Goal: Browse casually

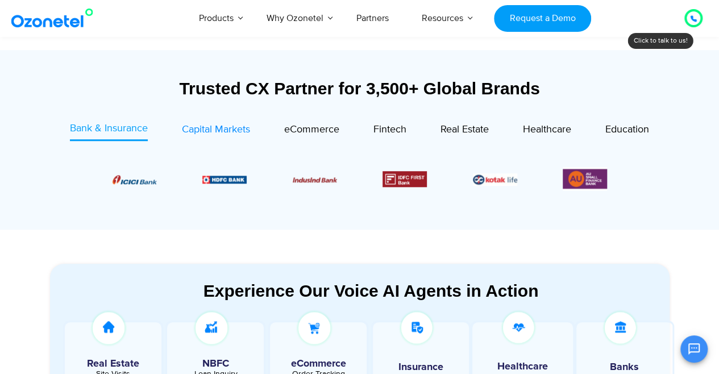
click at [221, 126] on span "Capital Markets" at bounding box center [216, 129] width 68 height 13
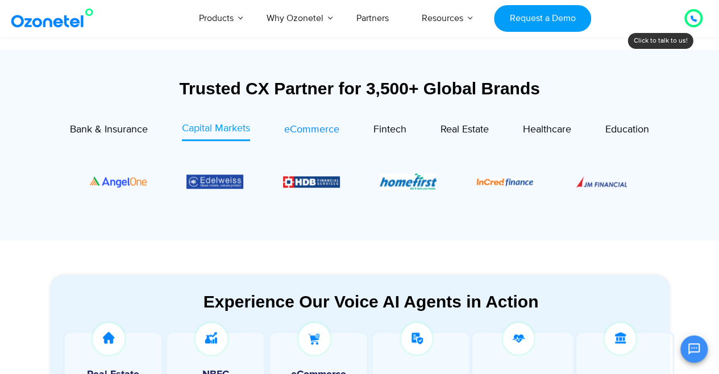
click at [310, 131] on span "eCommerce" at bounding box center [311, 129] width 55 height 13
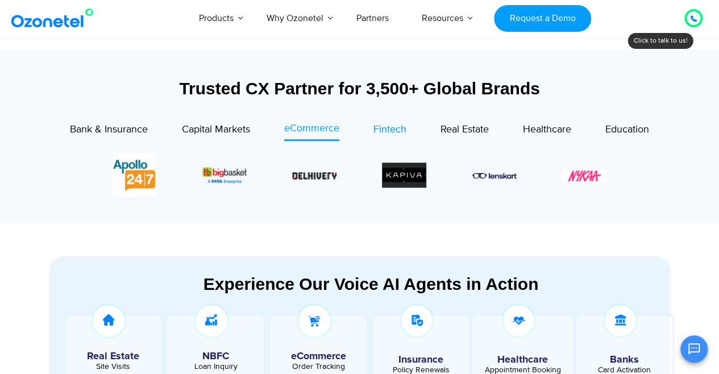
click at [373, 130] on span "Fintech" at bounding box center [389, 129] width 33 height 13
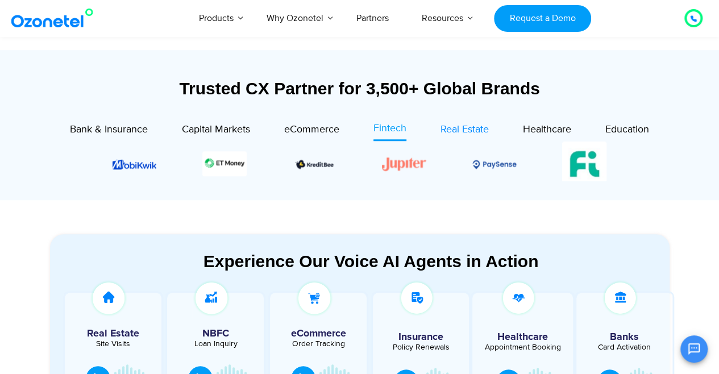
click at [458, 130] on span "Real Estate" at bounding box center [465, 129] width 48 height 13
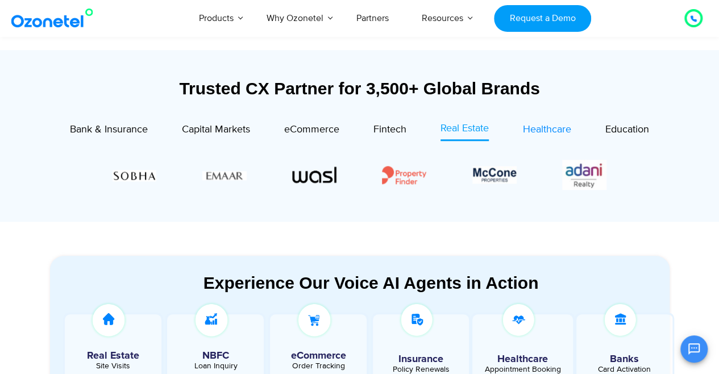
click at [534, 129] on span "Healthcare" at bounding box center [547, 129] width 48 height 13
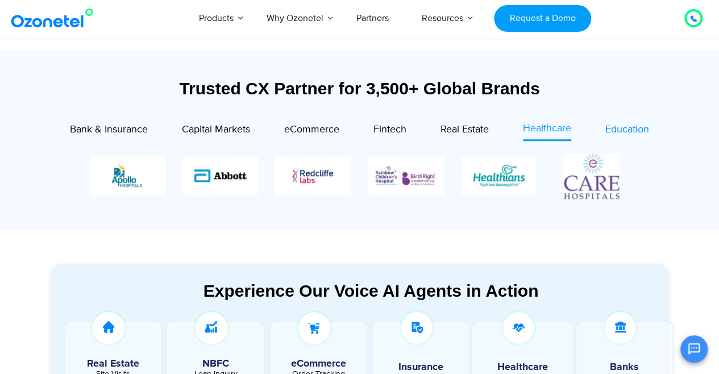
click at [628, 124] on span "Education" at bounding box center [627, 129] width 44 height 13
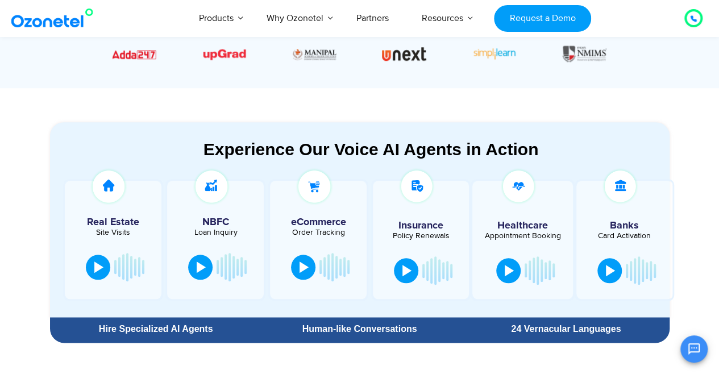
scroll to position [512, 0]
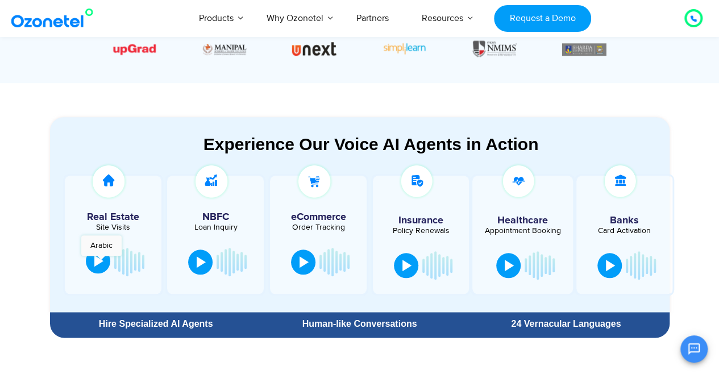
click at [99, 262] on div at bounding box center [98, 260] width 9 height 11
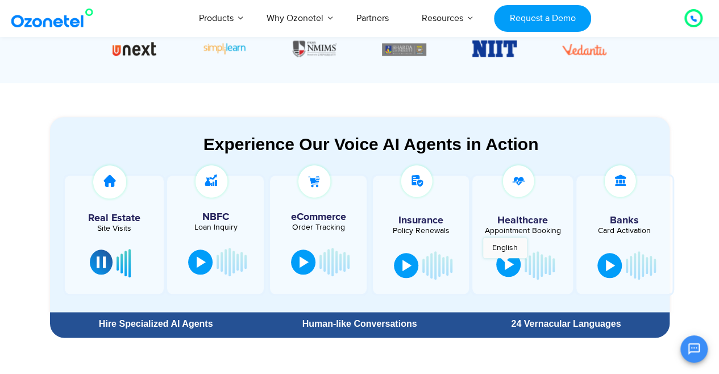
click at [505, 264] on div at bounding box center [509, 264] width 9 height 11
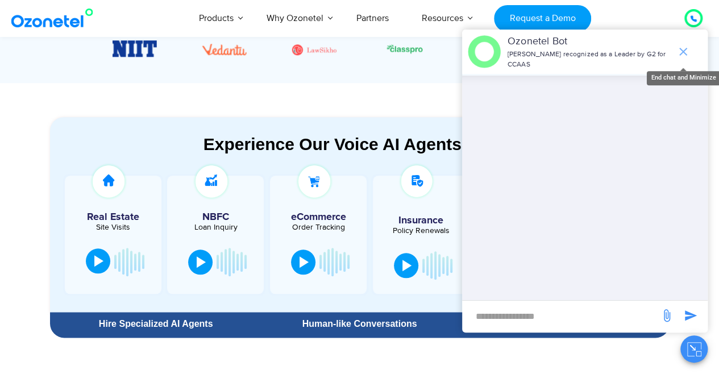
click at [679, 48] on icon "end chat or minimize" at bounding box center [683, 52] width 14 height 14
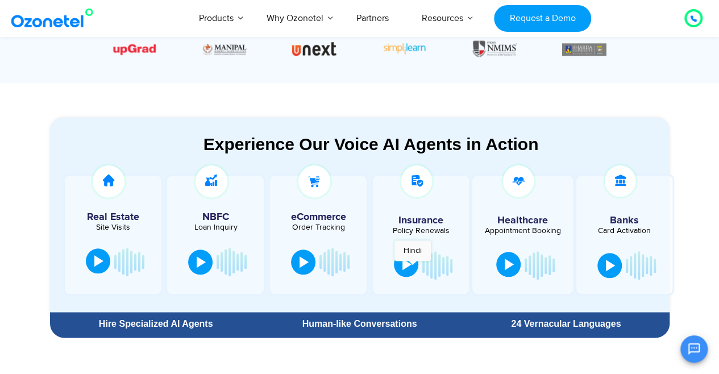
click at [411, 267] on div at bounding box center [406, 264] width 9 height 11
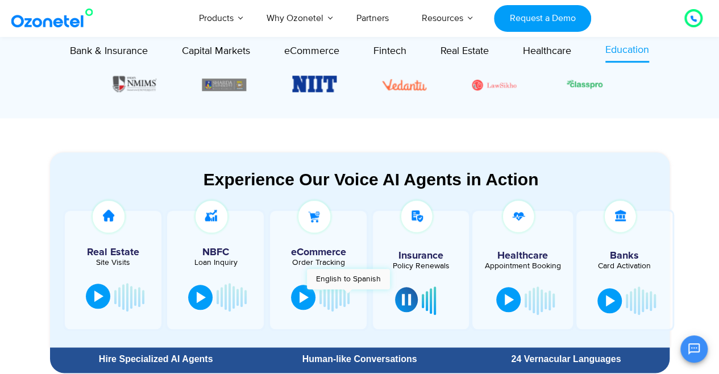
scroll to position [455, 0]
